Goal: Contribute content

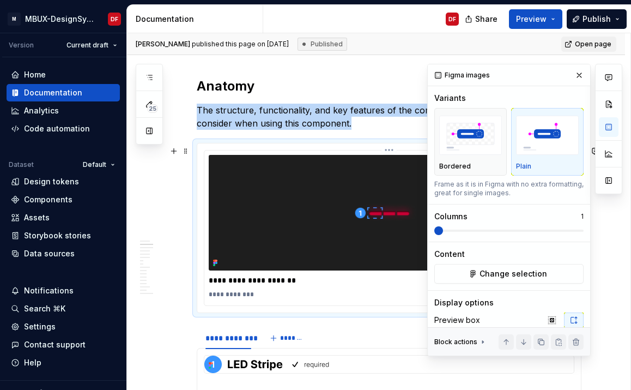
click at [348, 262] on img at bounding box center [389, 213] width 361 height 116
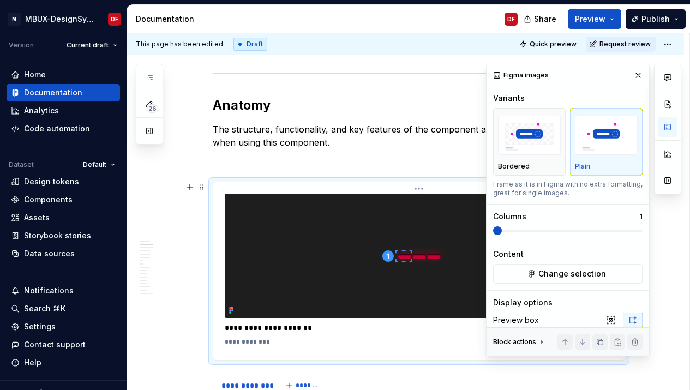
click at [378, 231] on img at bounding box center [419, 256] width 388 height 124
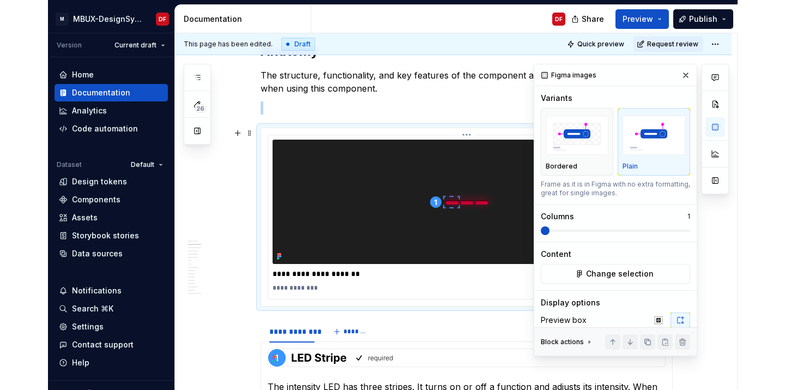
scroll to position [867, 0]
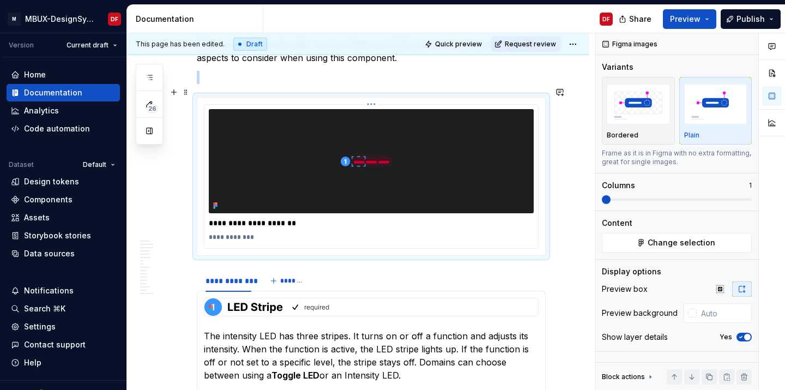
drag, startPoint x: 482, startPoint y: 136, endPoint x: 491, endPoint y: 142, distance: 10.6
click at [482, 136] on img at bounding box center [371, 161] width 325 height 104
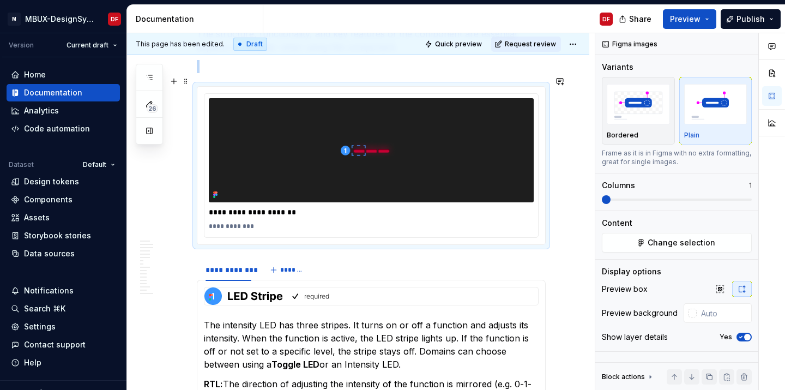
scroll to position [874, 0]
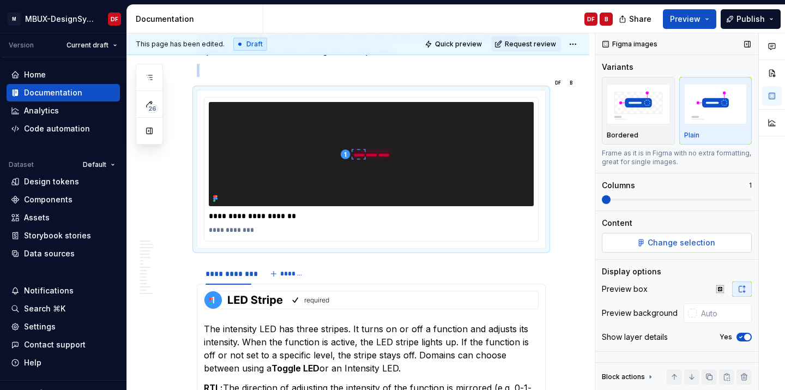
click at [618, 242] on button "Change selection" at bounding box center [677, 243] width 150 height 20
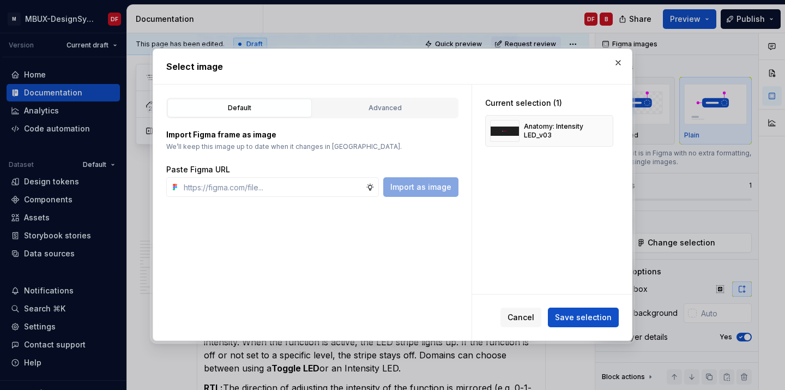
type textarea "*"
click at [395, 114] on button "Advanced" at bounding box center [385, 108] width 144 height 19
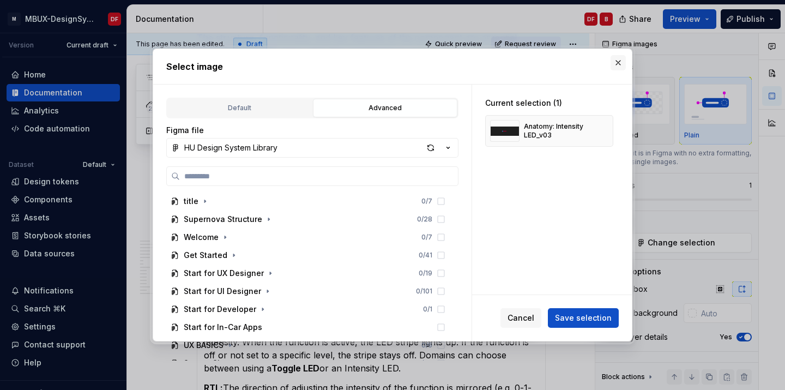
click at [618, 68] on button "button" at bounding box center [618, 62] width 15 height 15
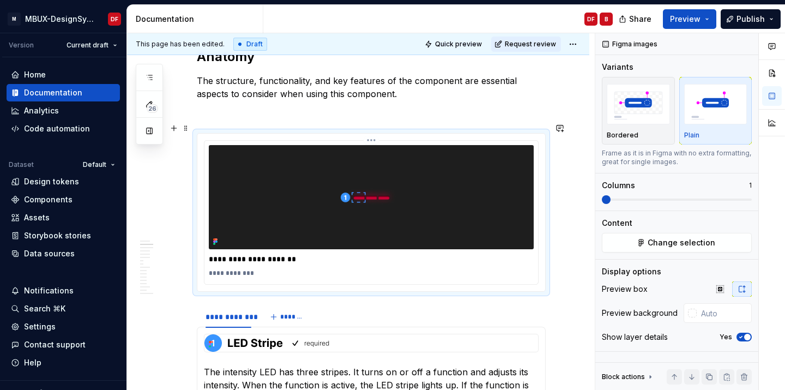
scroll to position [761, 0]
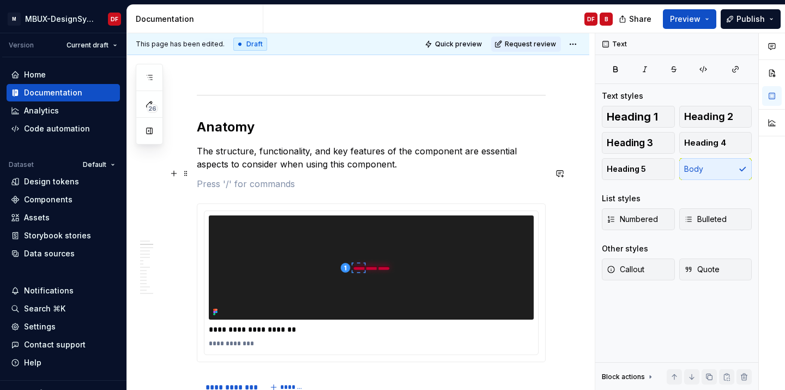
click at [386, 177] on p at bounding box center [371, 183] width 349 height 13
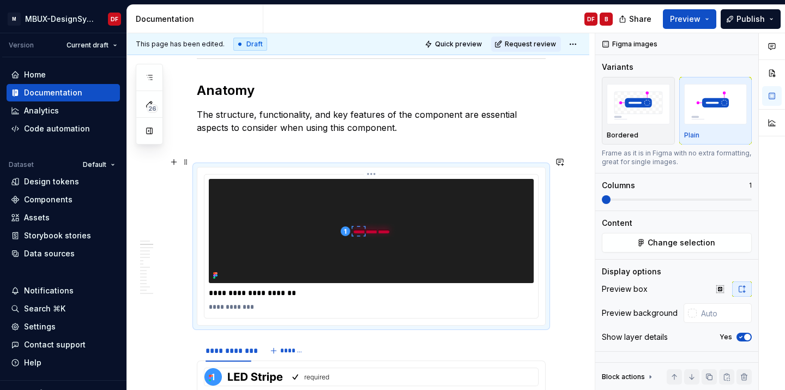
click at [381, 197] on img at bounding box center [371, 231] width 325 height 104
click at [407, 141] on p at bounding box center [371, 147] width 349 height 13
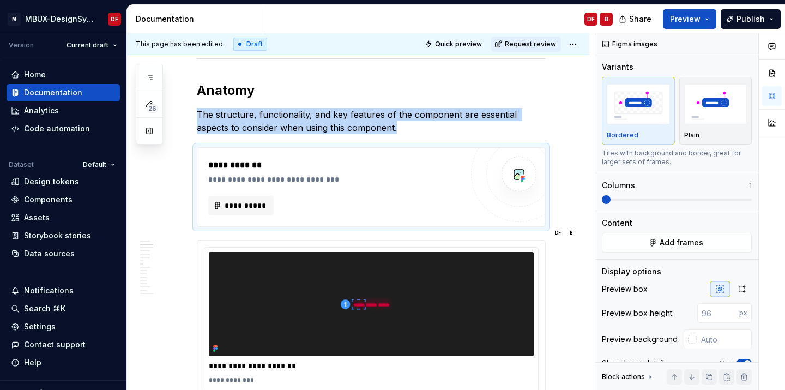
type textarea "*"
click at [222, 201] on button "**********" at bounding box center [240, 206] width 65 height 20
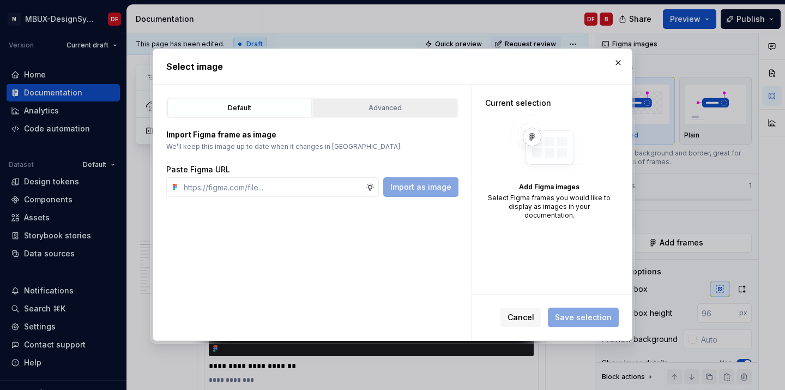
click at [366, 101] on button "Advanced" at bounding box center [385, 108] width 144 height 19
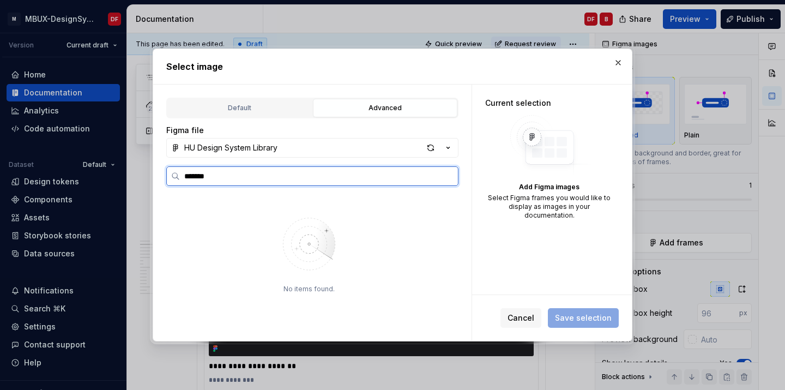
type input "******"
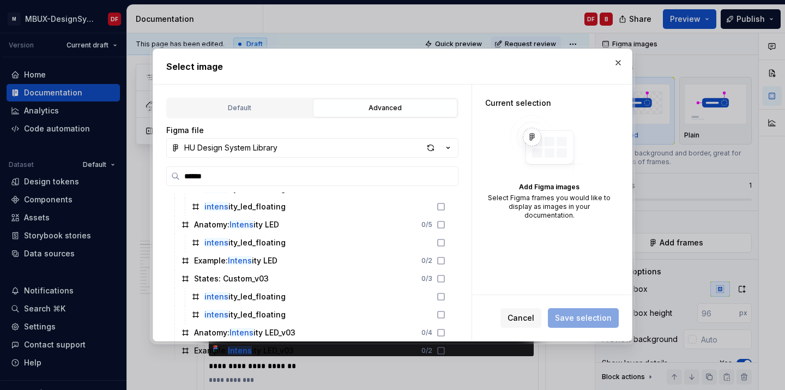
scroll to position [300, 0]
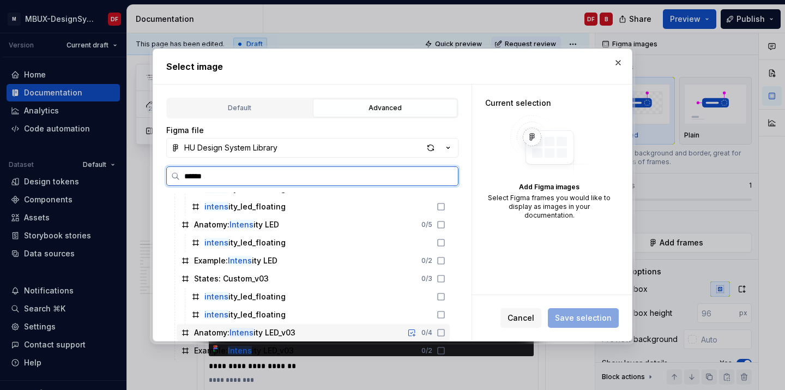
click at [311, 329] on div "Anatomy: Intens ity LED_v03 0 / 4" at bounding box center [313, 332] width 273 height 17
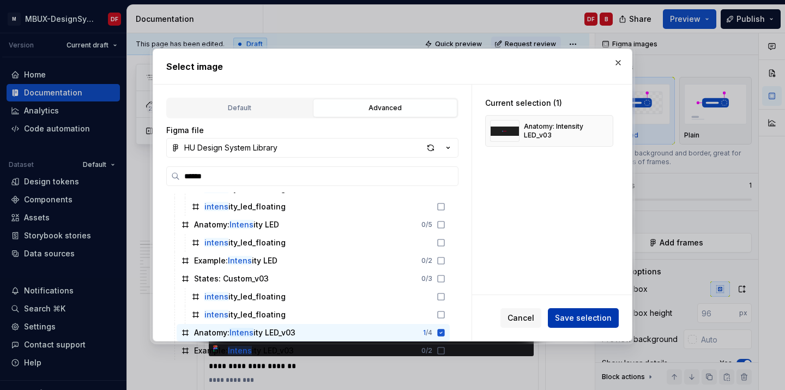
click at [604, 314] on span "Save selection" at bounding box center [583, 317] width 57 height 11
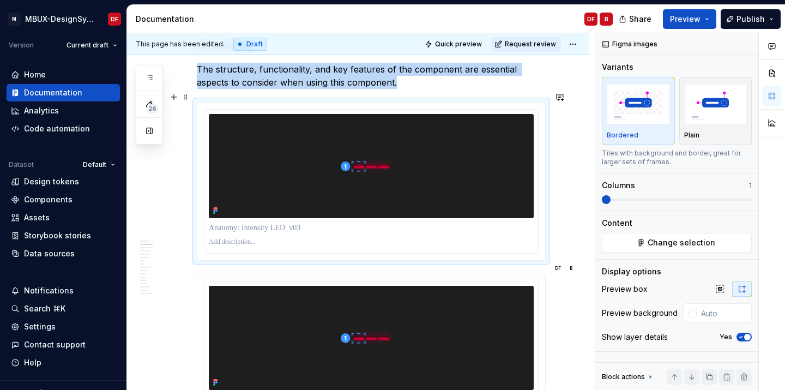
scroll to position [842, 0]
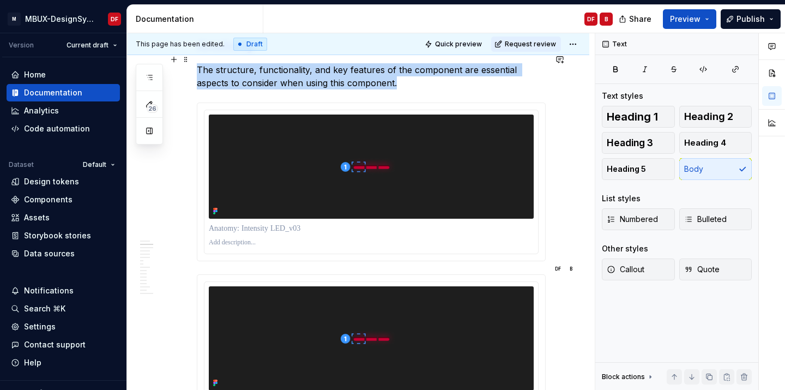
click at [420, 71] on p "The structure, functionality, and key features of the component are essential a…" at bounding box center [371, 76] width 349 height 26
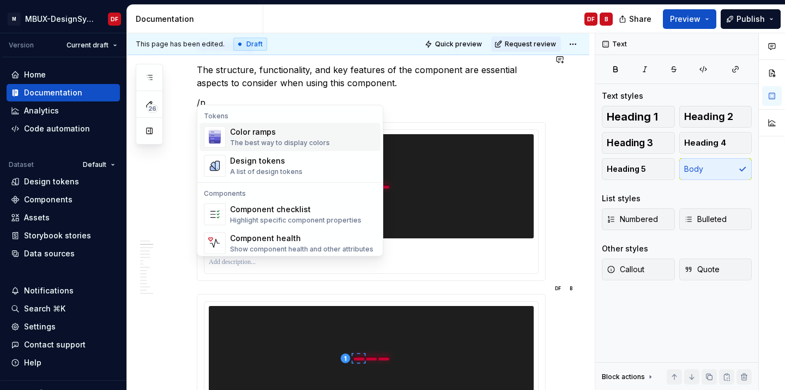
scroll to position [840, 0]
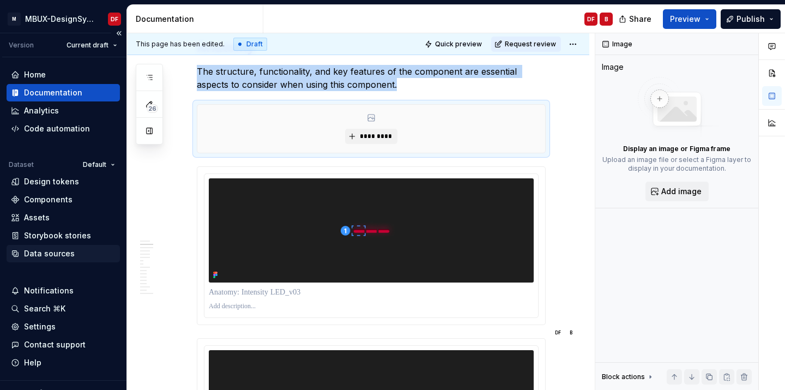
click at [58, 257] on div "Data sources" at bounding box center [49, 253] width 51 height 11
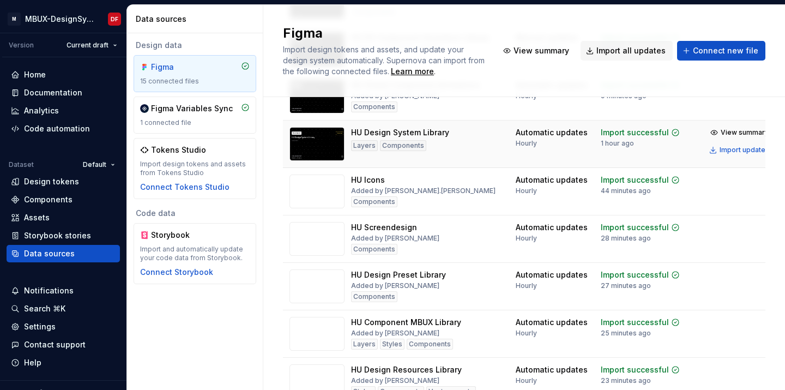
scroll to position [442, 0]
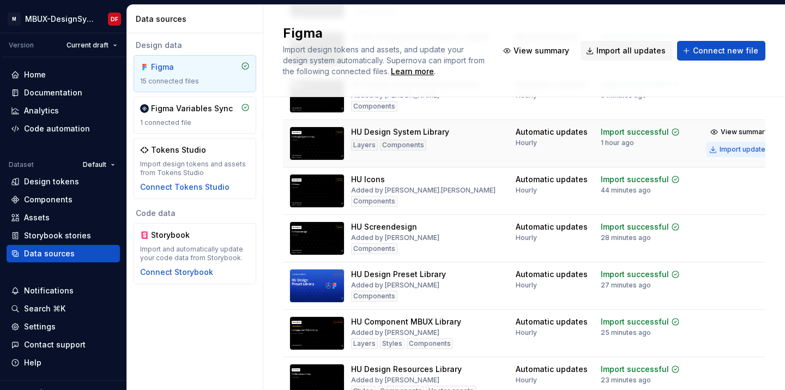
click at [631, 149] on div "Import updates" at bounding box center [745, 149] width 50 height 9
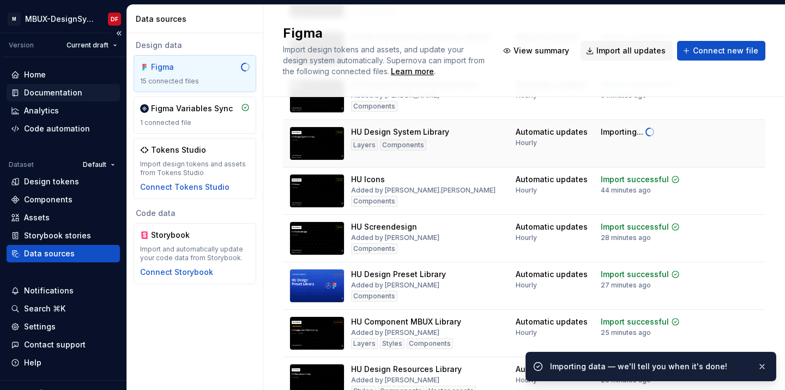
click at [53, 94] on div "Documentation" at bounding box center [53, 92] width 58 height 11
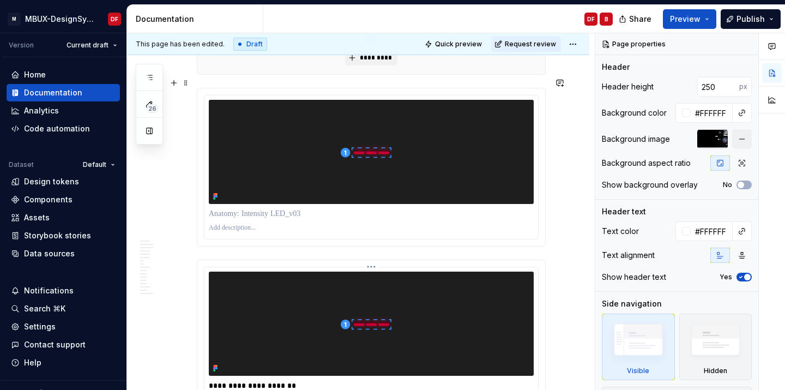
scroll to position [893, 0]
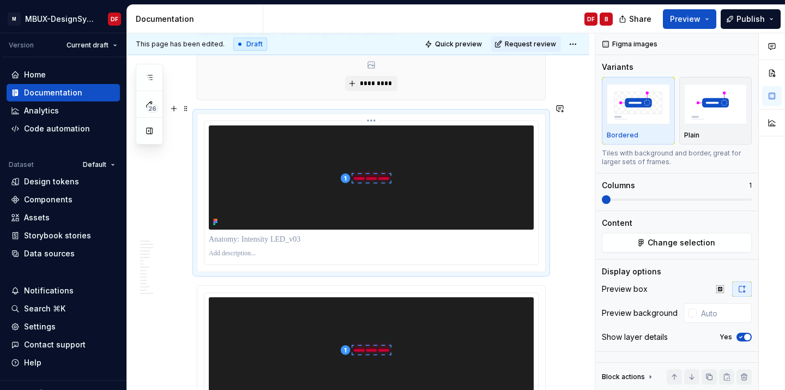
click at [447, 179] on img at bounding box center [371, 177] width 325 height 104
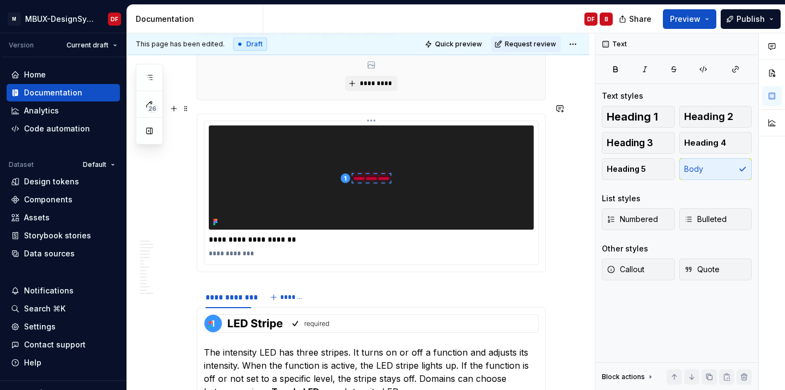
scroll to position [791, 0]
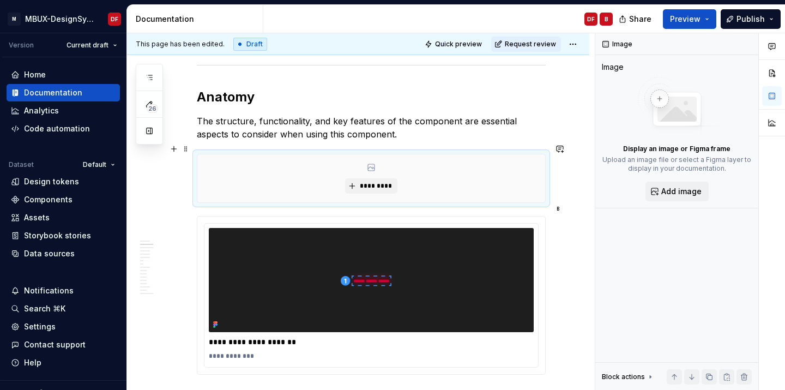
click at [462, 154] on div "*********" at bounding box center [371, 178] width 348 height 48
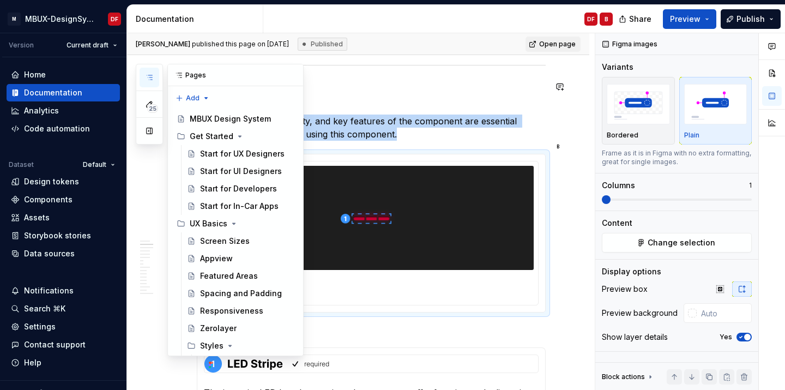
click at [150, 76] on icon "button" at bounding box center [149, 77] width 9 height 9
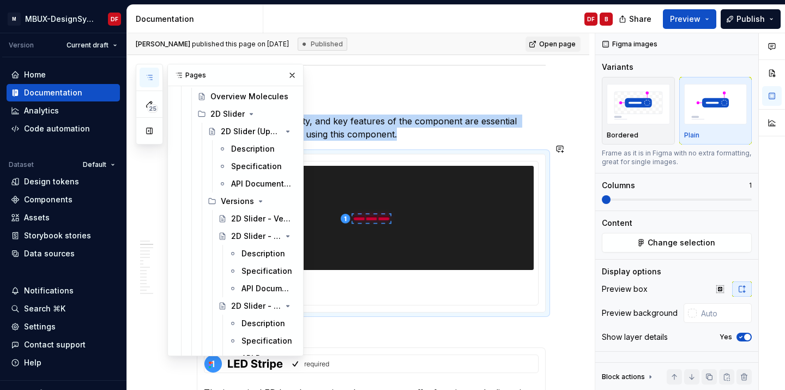
scroll to position [5785, 0]
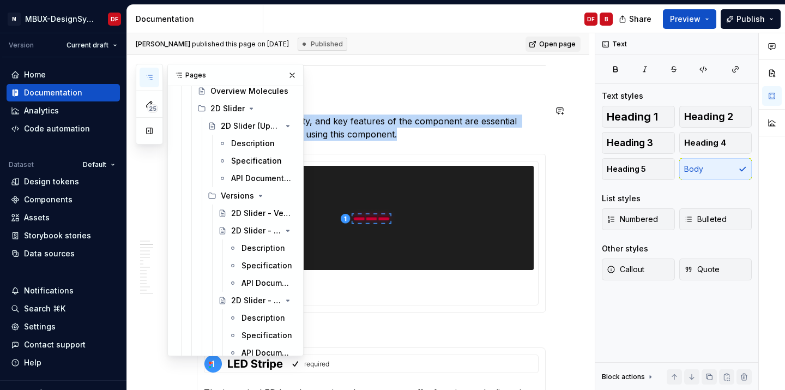
click at [401, 122] on p "The structure, functionality, and key features of the component are essential a…" at bounding box center [371, 127] width 349 height 26
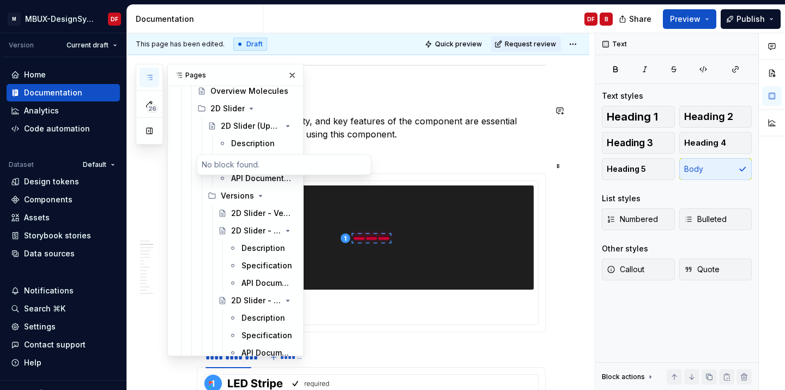
type textarea "*"
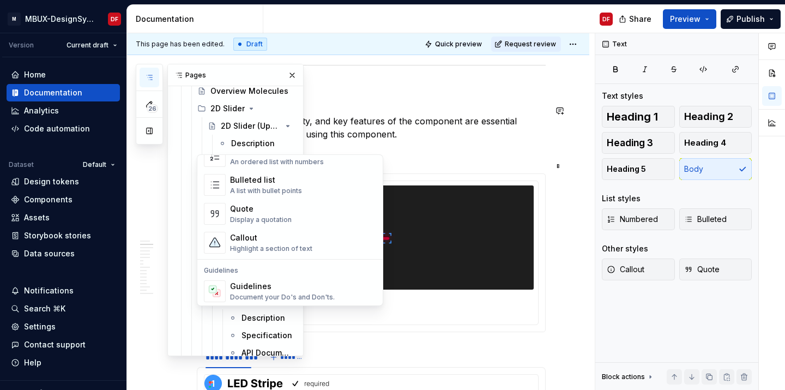
scroll to position [264, 0]
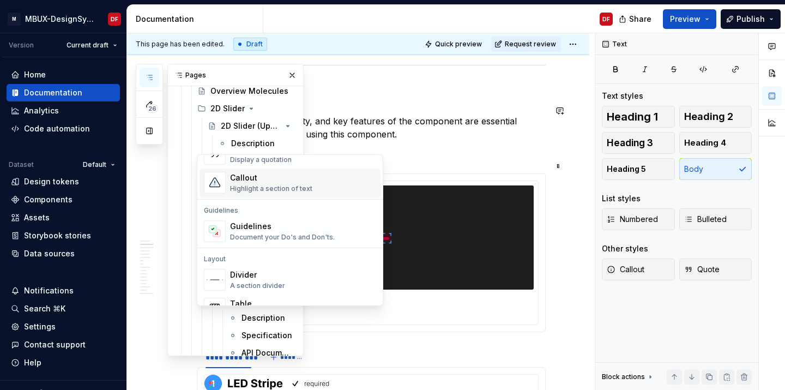
click at [309, 190] on div "Highlight a section of text" at bounding box center [271, 188] width 82 height 9
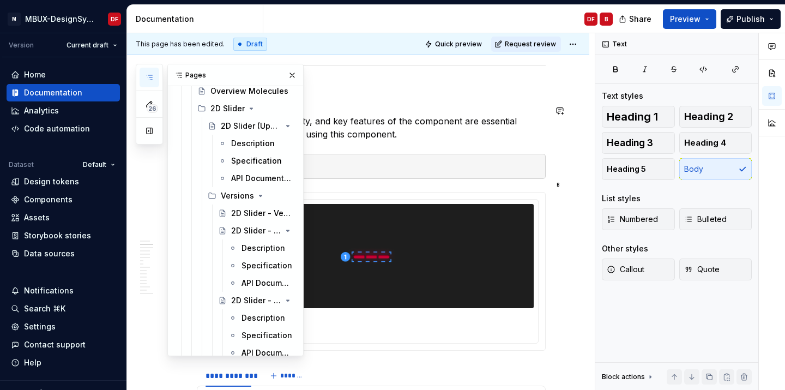
click at [412, 117] on p "The structure, functionality, and key features of the component are essential a…" at bounding box center [371, 127] width 349 height 26
click at [582, 47] on html "M MBUX-DesignSystem DF Version Current draft Home Documentation Analytics Code …" at bounding box center [392, 195] width 785 height 390
click at [411, 124] on html "M MBUX-DesignSystem DF Version Current draft Home Documentation Analytics Code …" at bounding box center [392, 195] width 785 height 390
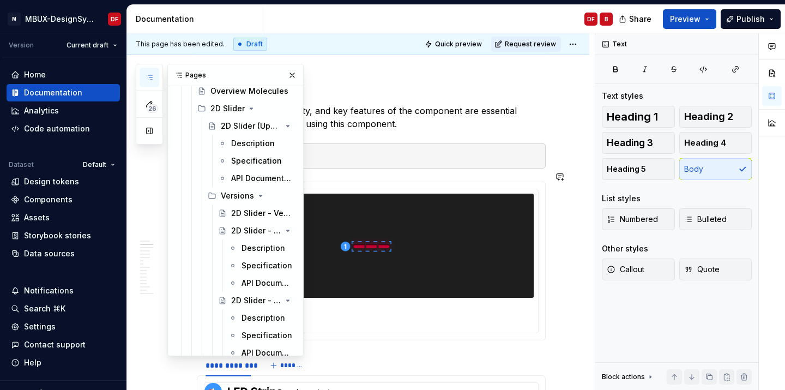
scroll to position [807, 0]
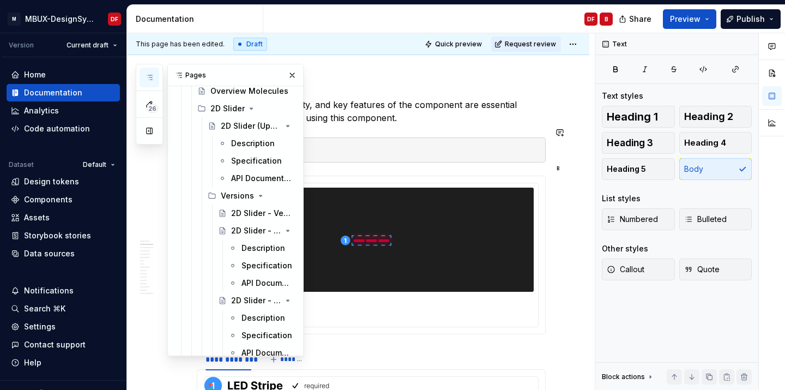
click at [436, 147] on div "adfsadvsad" at bounding box center [371, 149] width 349 height 25
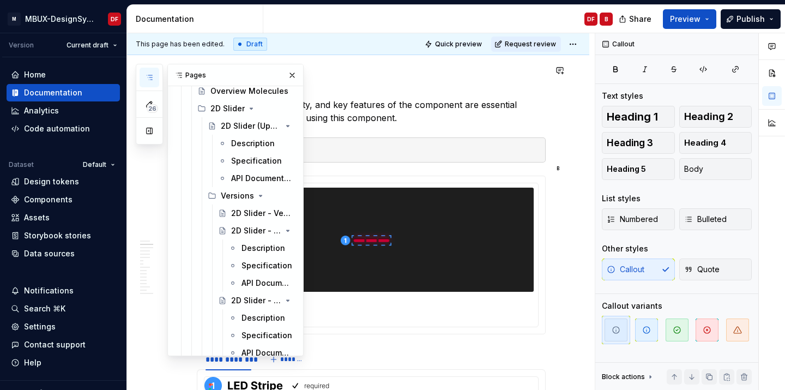
click at [295, 76] on button "button" at bounding box center [292, 75] width 15 height 15
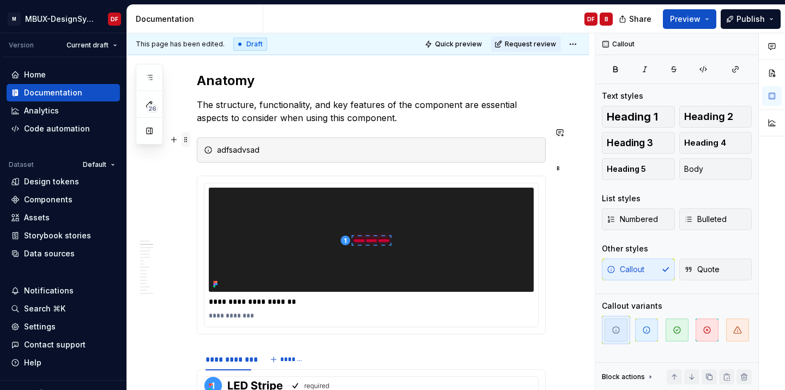
click at [188, 138] on span at bounding box center [186, 139] width 9 height 15
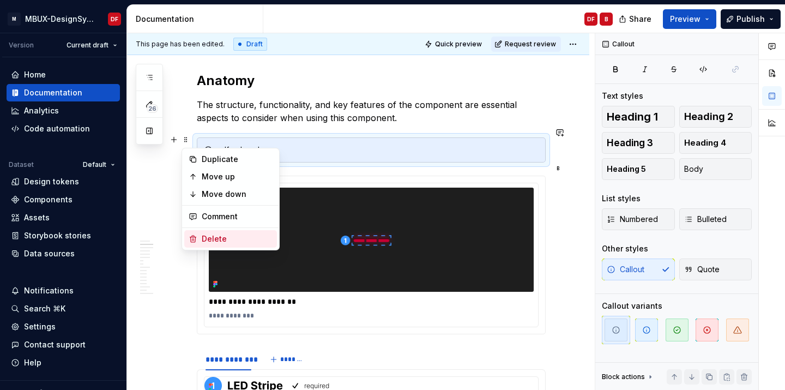
click at [213, 242] on div "Delete" at bounding box center [237, 238] width 71 height 11
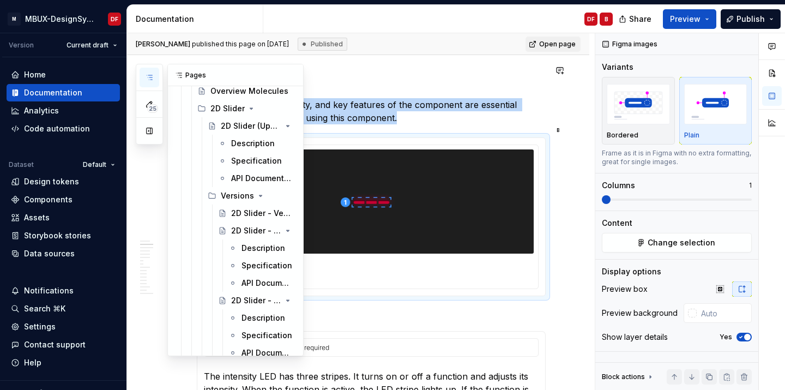
click at [155, 76] on button "button" at bounding box center [150, 78] width 20 height 20
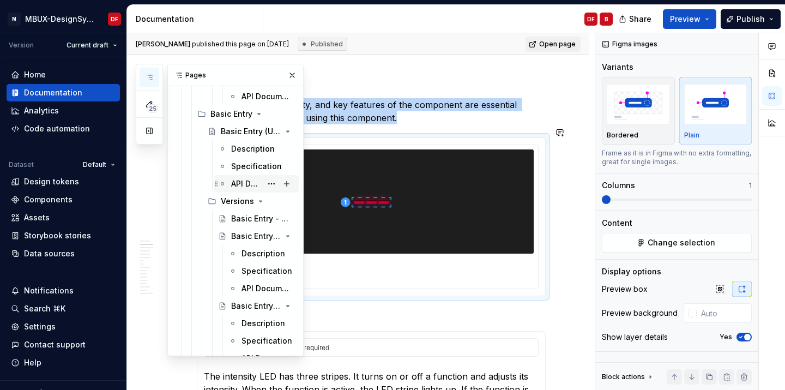
scroll to position [6308, 0]
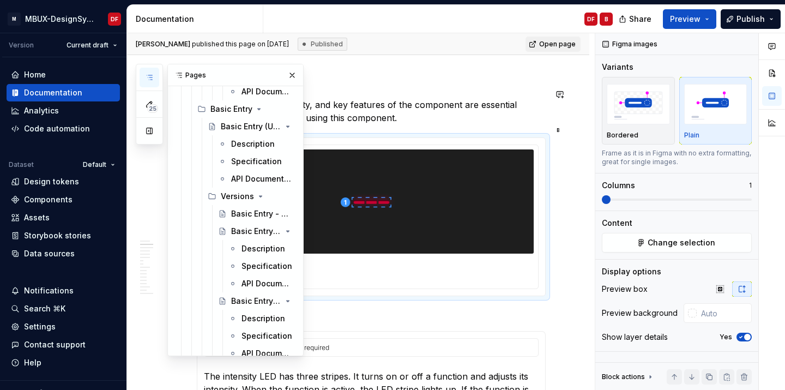
type textarea "*"
